Goal: Transaction & Acquisition: Download file/media

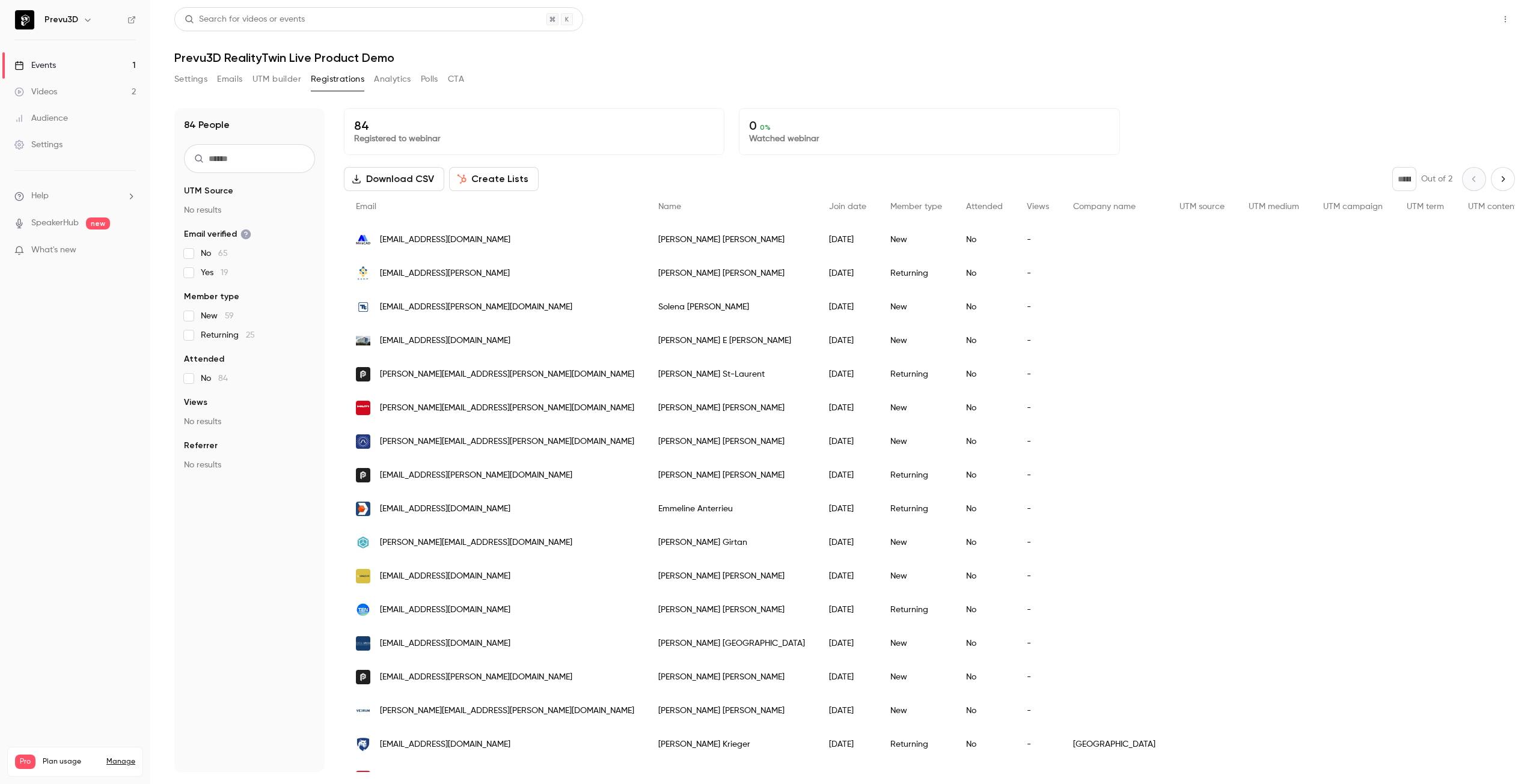
click at [1453, 17] on button "Share" at bounding box center [1462, 19] width 48 height 24
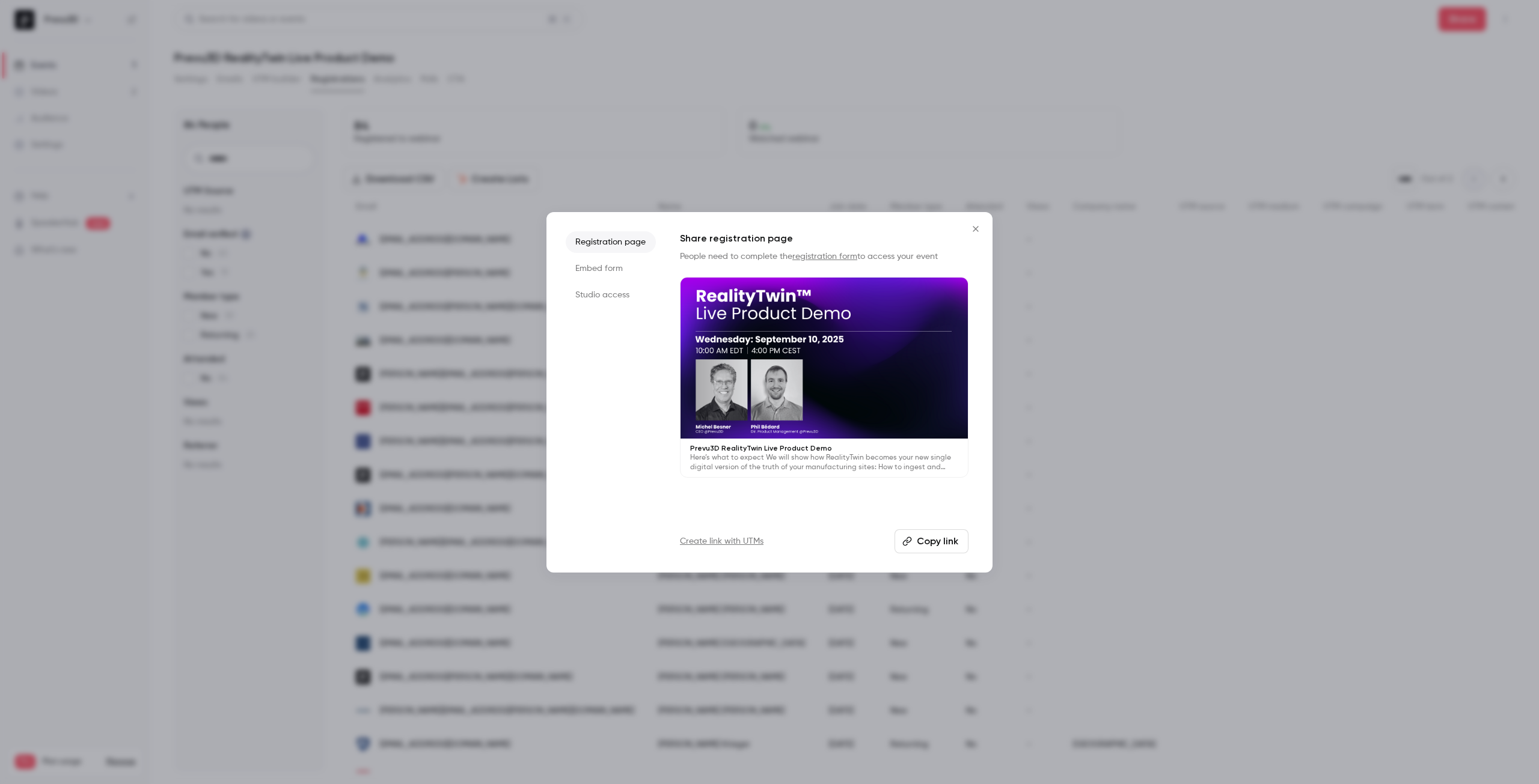
click at [961, 120] on div at bounding box center [769, 392] width 1539 height 784
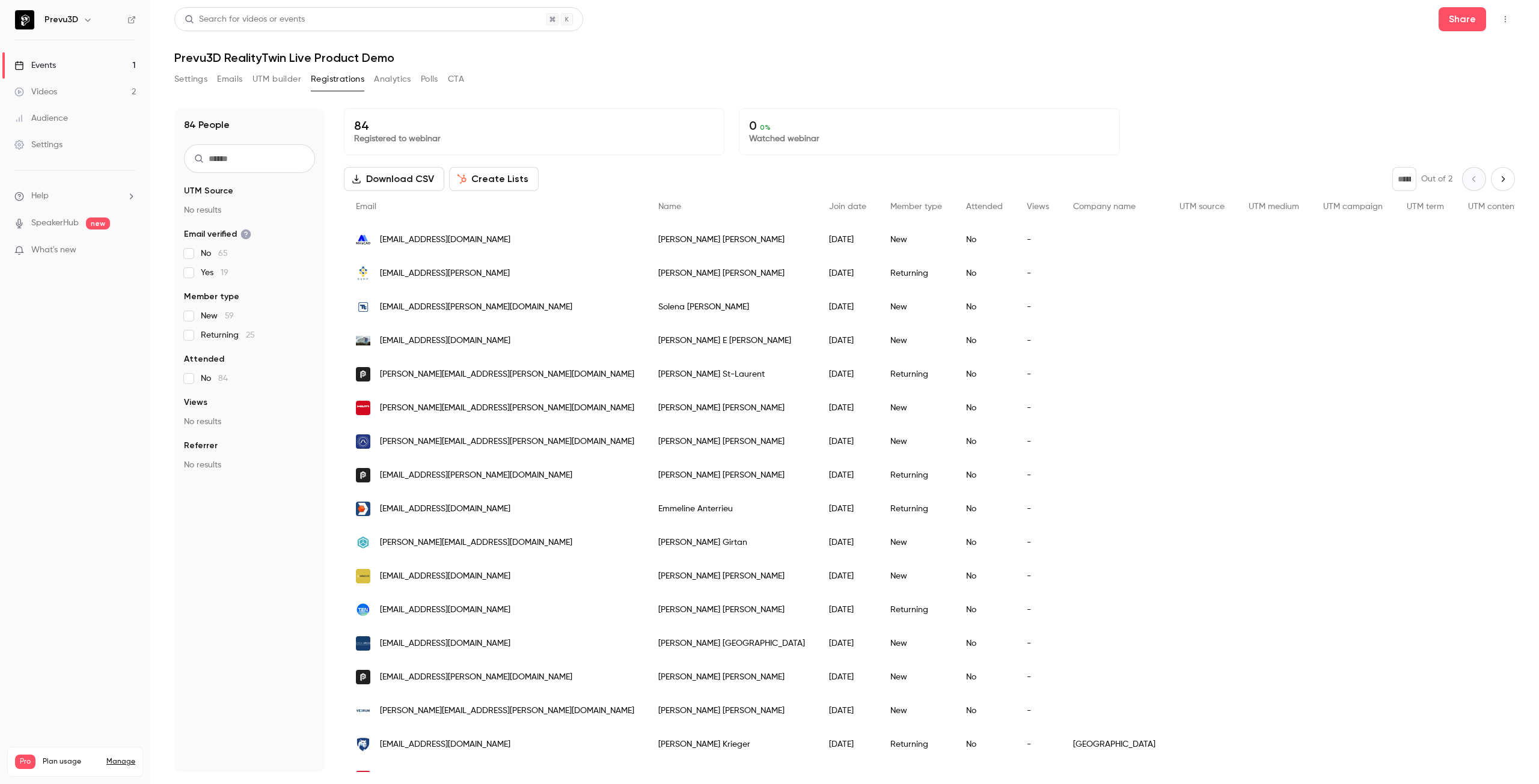
click at [399, 177] on button "Download CSV" at bounding box center [394, 179] width 101 height 24
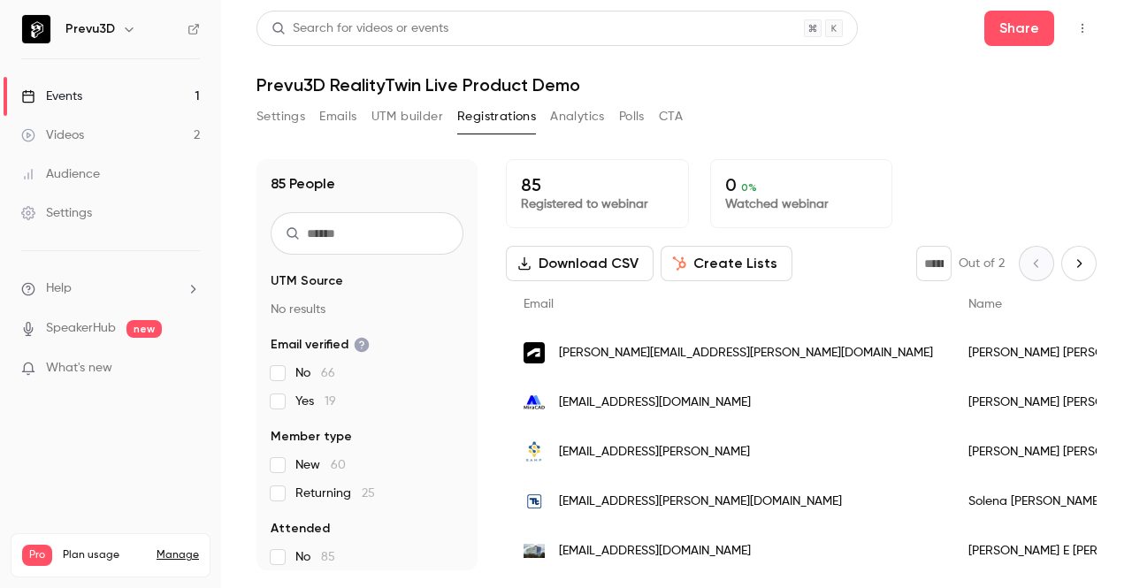
click at [848, 103] on div "Settings Emails UTM builder Registrations Analytics Polls CTA" at bounding box center [676, 120] width 840 height 35
